Goal: Navigation & Orientation: Go to known website

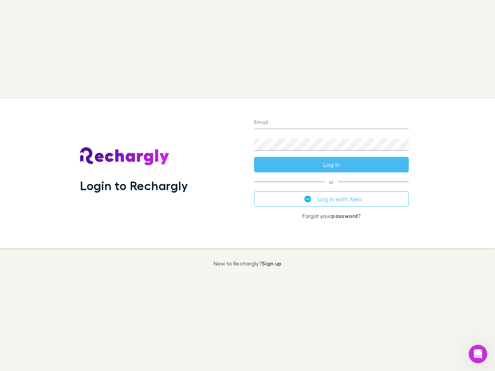
click at [247, 185] on div "Login to Rechargly" at bounding box center [161, 173] width 174 height 150
click at [331, 123] on input "Email" at bounding box center [331, 123] width 155 height 12
click at [331, 165] on form "Email Password Log in" at bounding box center [331, 142] width 155 height 62
click at [331, 199] on div "Email Password Log in or Log in with Xero Forgot your password ?" at bounding box center [331, 173] width 167 height 150
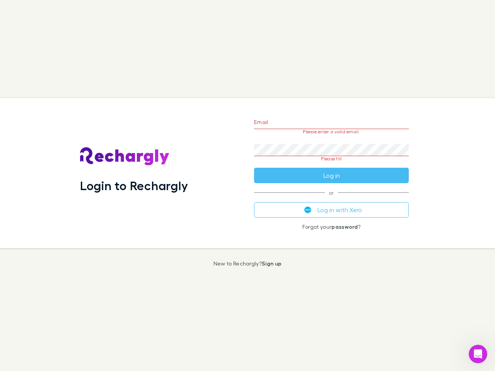
click at [478, 354] on icon "Open Intercom Messenger" at bounding box center [477, 354] width 13 height 13
